Goal: Task Accomplishment & Management: Use online tool/utility

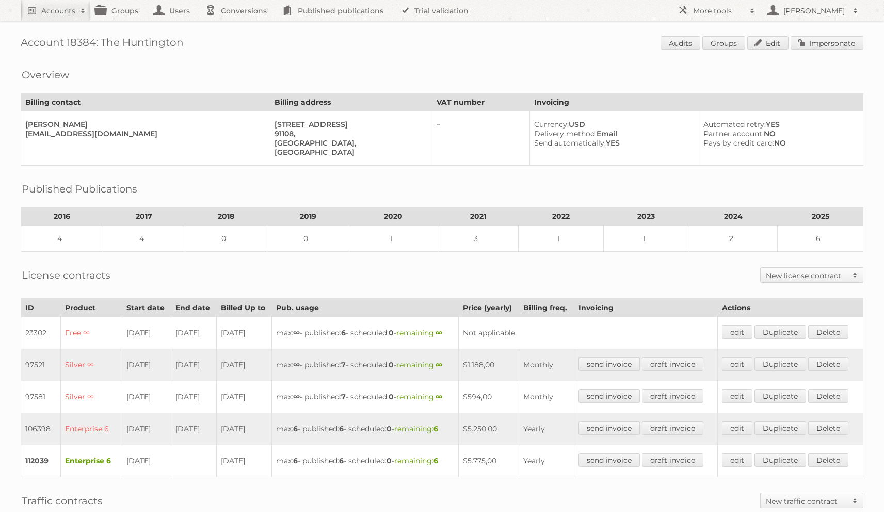
scroll to position [73, 0]
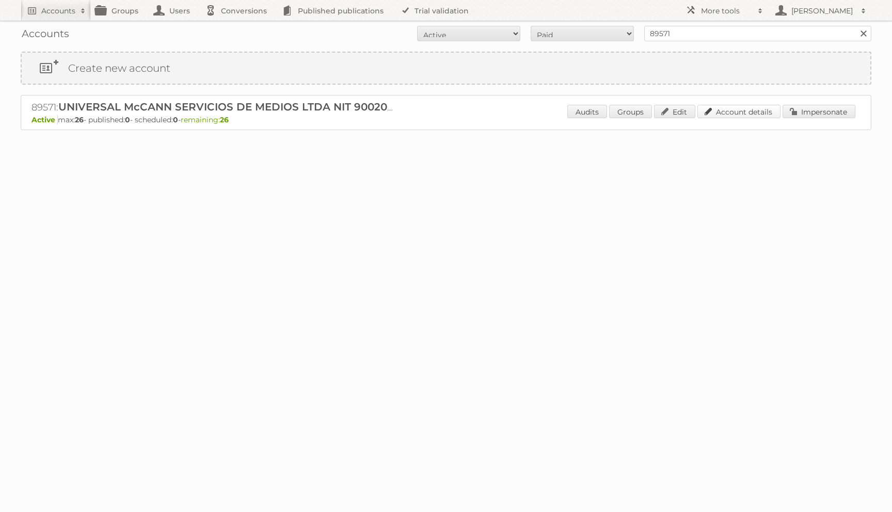
click at [736, 110] on link "Account details" at bounding box center [738, 111] width 83 height 13
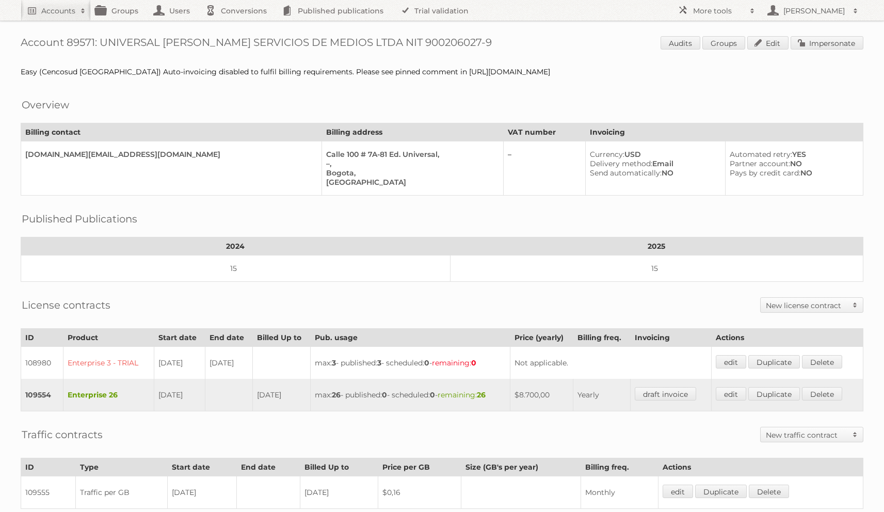
scroll to position [192, 0]
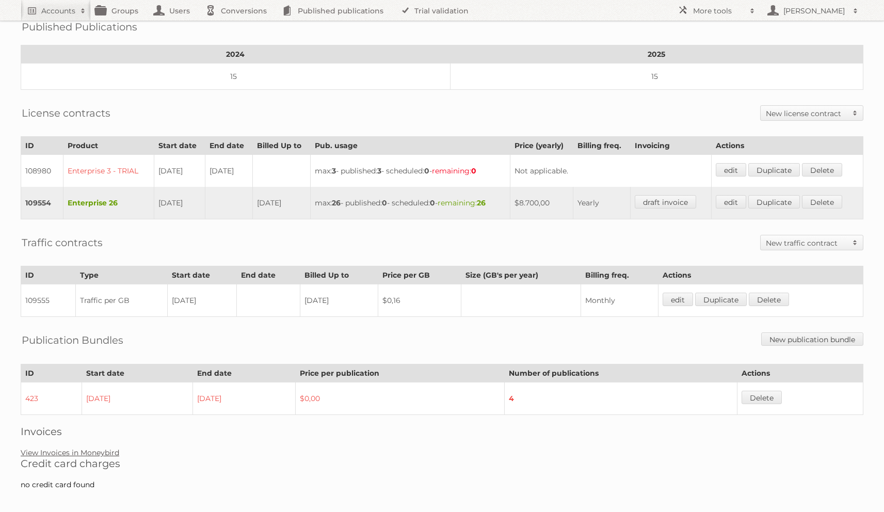
click at [112, 448] on link "View Invoices in Moneybird" at bounding box center [70, 452] width 99 height 9
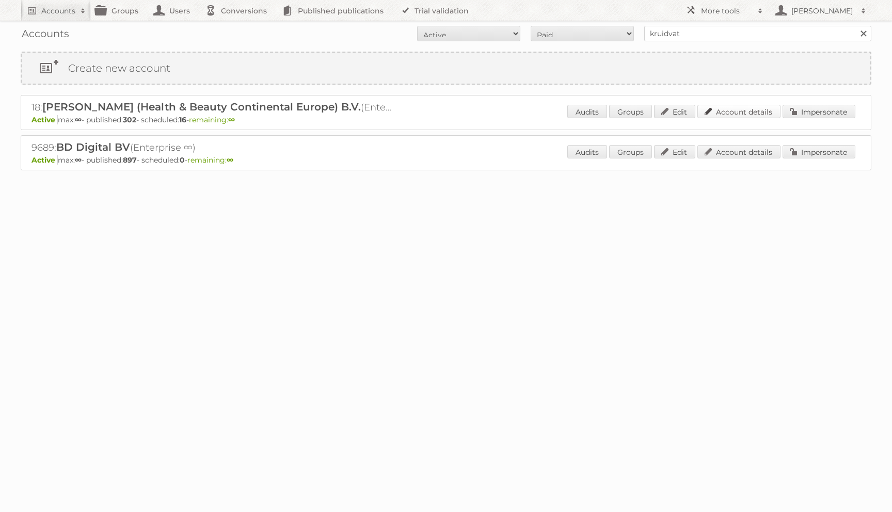
click at [739, 110] on link "Account details" at bounding box center [738, 111] width 83 height 13
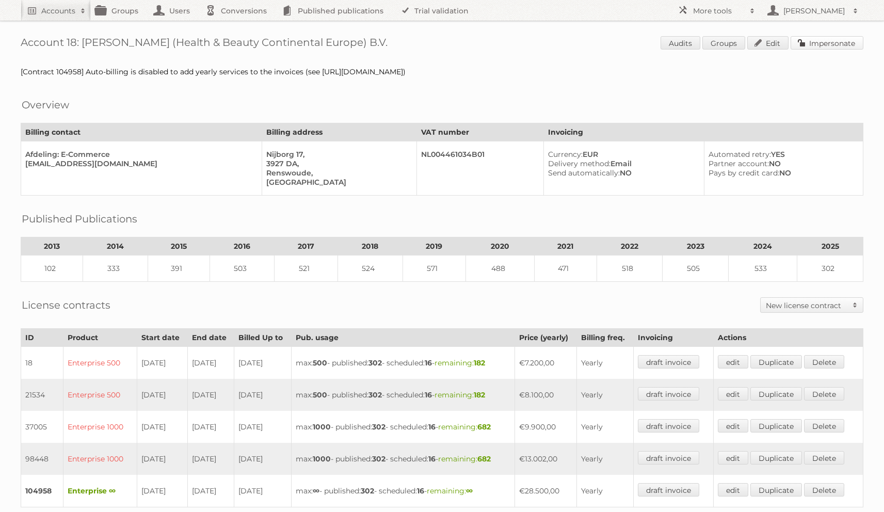
click at [844, 43] on link "Impersonate" at bounding box center [827, 42] width 73 height 13
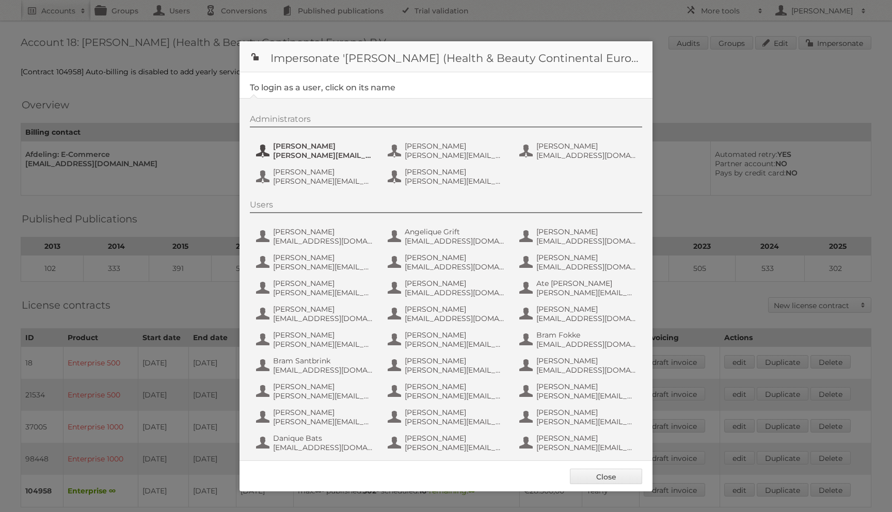
click at [288, 142] on span "[PERSON_NAME]" at bounding box center [323, 145] width 100 height 9
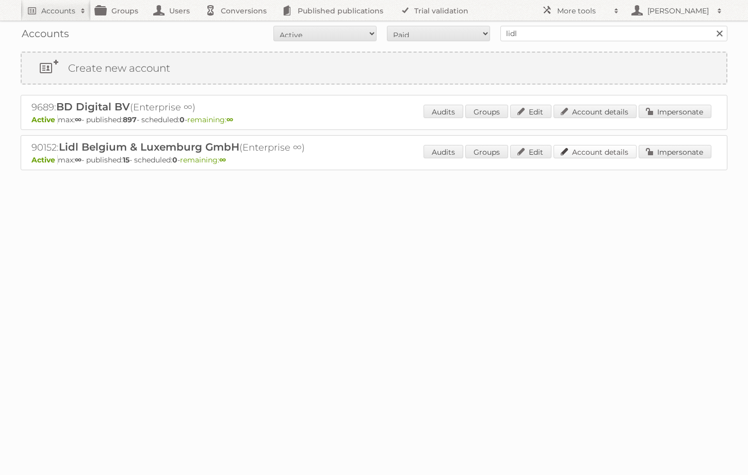
click at [591, 150] on link "Account details" at bounding box center [595, 151] width 83 height 13
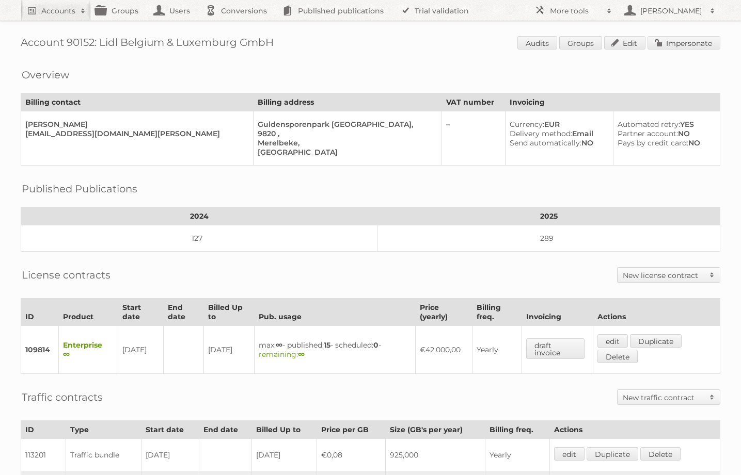
click at [653, 34] on div "Account 90152: Lidl Belgium & Luxemburg GmbH Audits Groups Edit Impersonate Ove…" at bounding box center [370, 343] width 741 height 686
click at [660, 43] on link "Impersonate" at bounding box center [683, 42] width 73 height 13
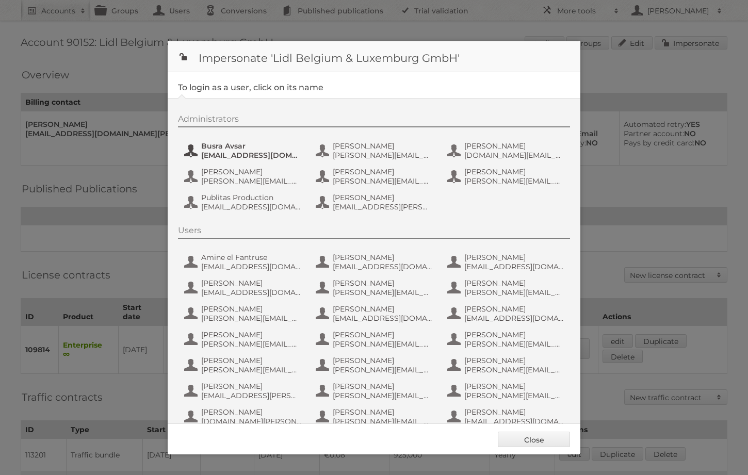
click at [224, 142] on span "Busra Avsar" at bounding box center [251, 145] width 100 height 9
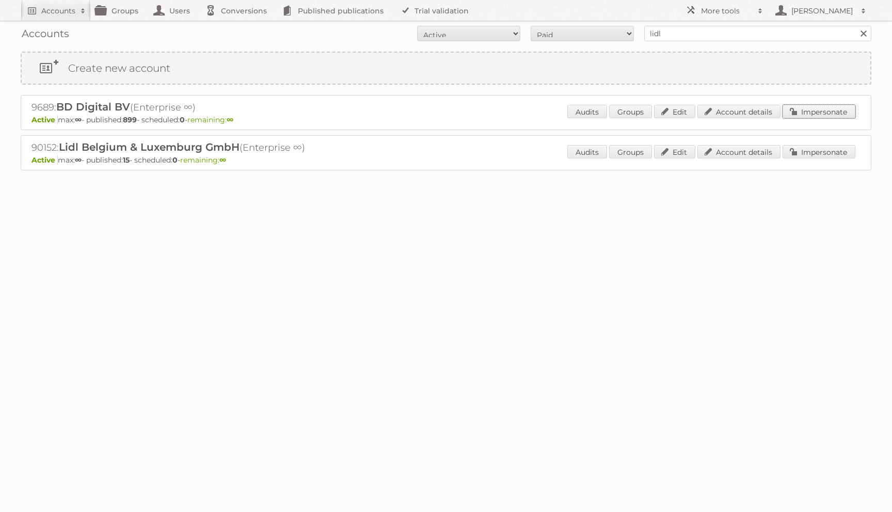
drag, startPoint x: 790, startPoint y: 115, endPoint x: 764, endPoint y: 119, distance: 26.1
click at [790, 114] on link "Impersonate" at bounding box center [818, 111] width 73 height 13
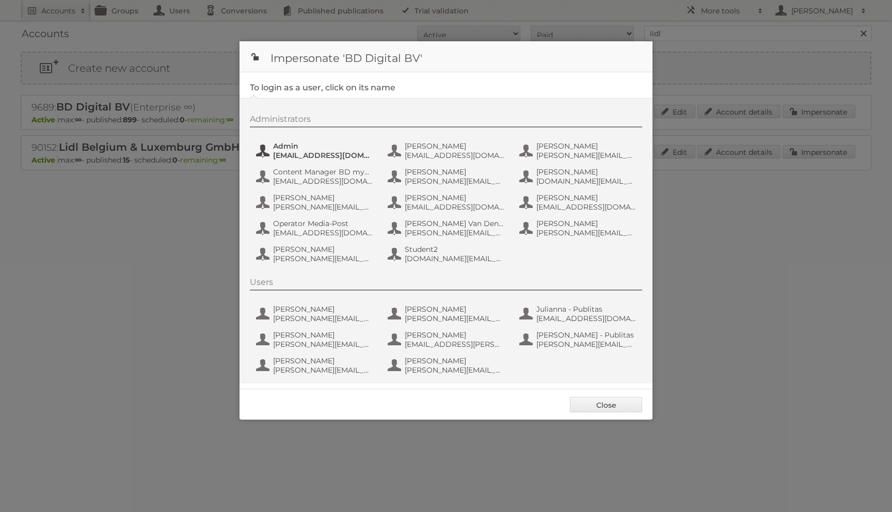
click at [315, 153] on span "[EMAIL_ADDRESS][DOMAIN_NAME]" at bounding box center [323, 155] width 100 height 9
